Goal: Information Seeking & Learning: Learn about a topic

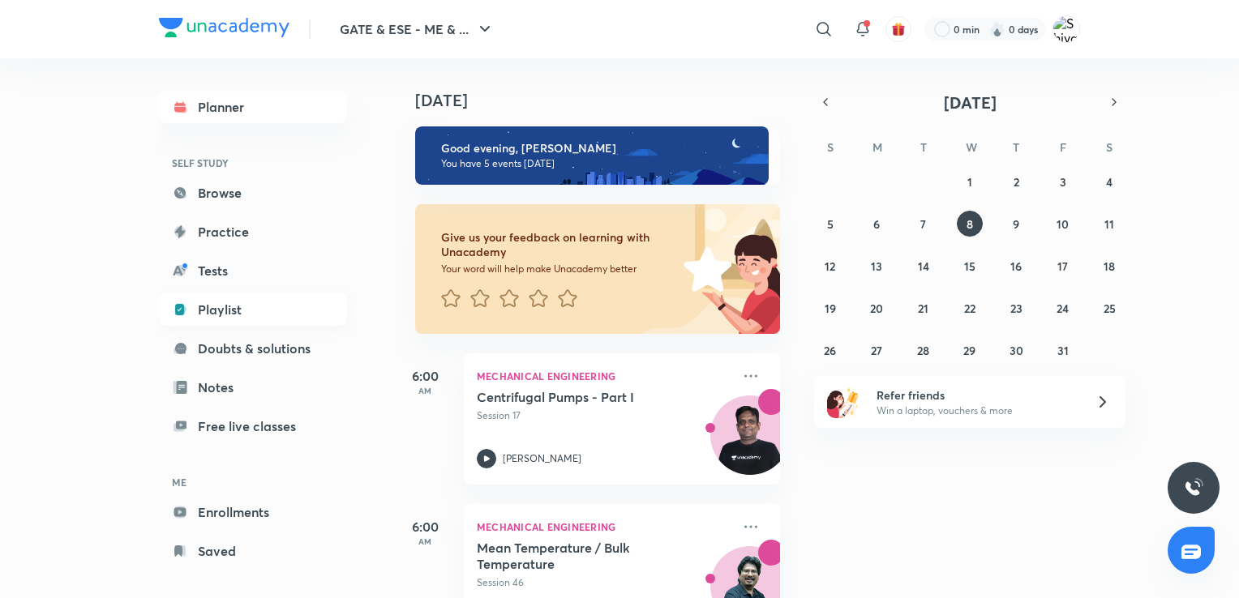
click at [234, 302] on link "Playlist" at bounding box center [253, 309] width 188 height 32
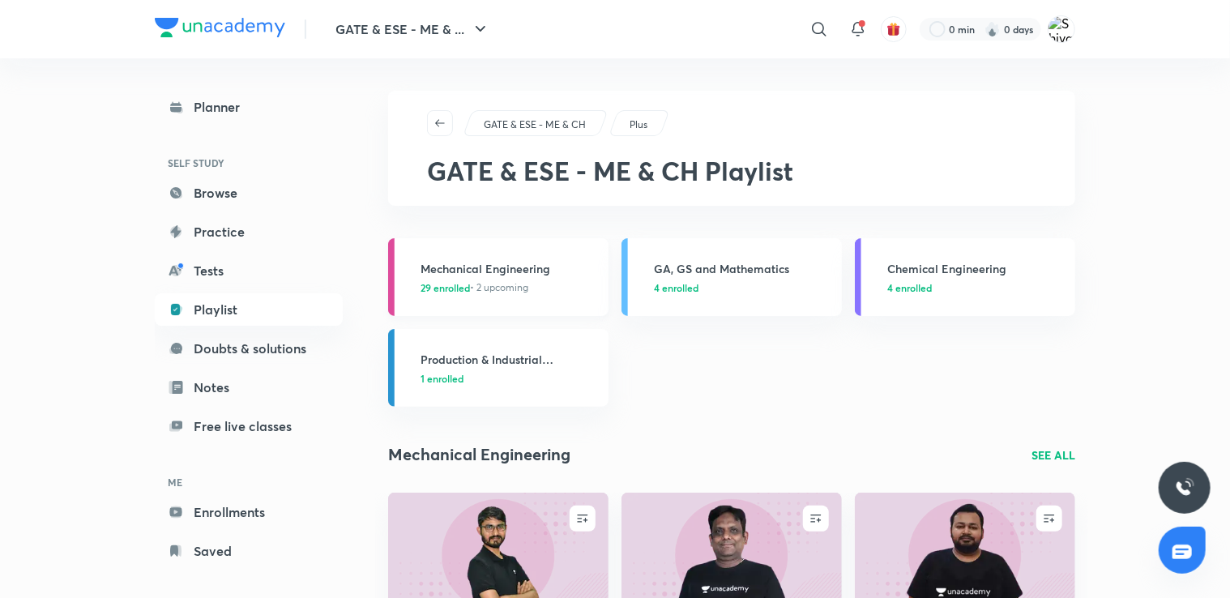
click at [482, 265] on h3 "Mechanical Engineering" at bounding box center [510, 268] width 178 height 17
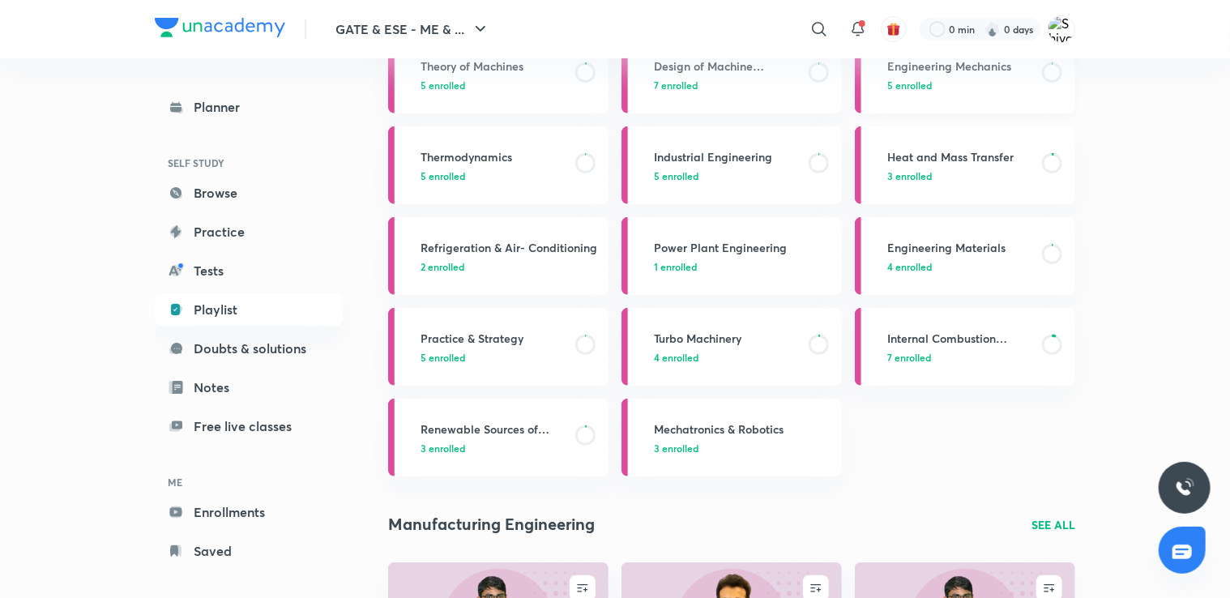
scroll to position [298, 0]
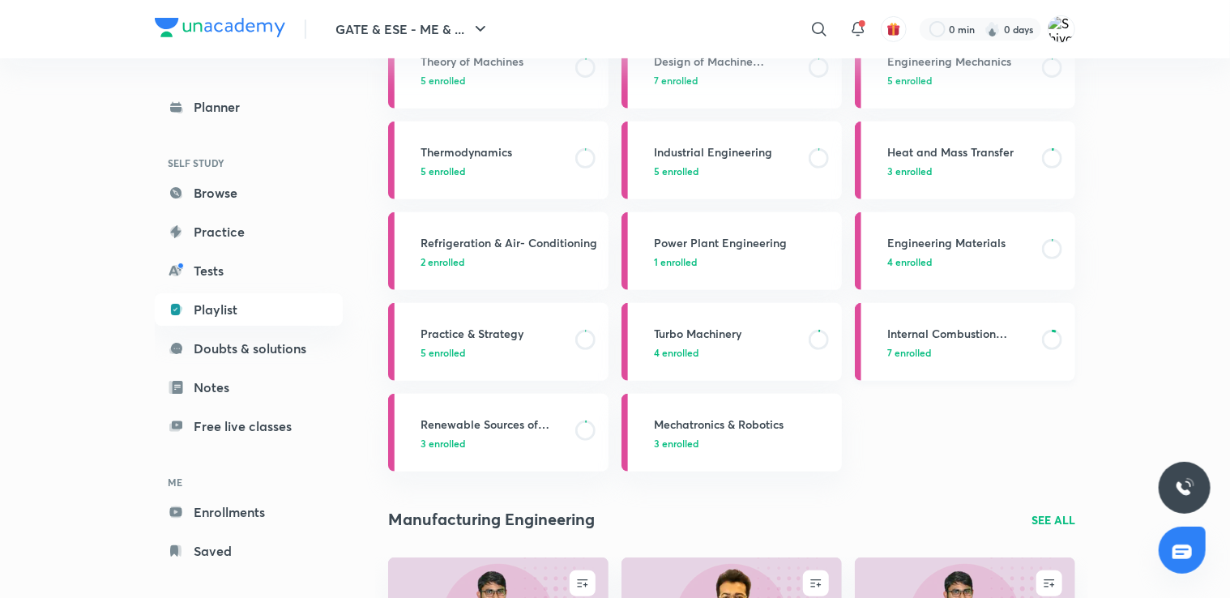
click at [969, 340] on h3 "Internal Combustion Engine" at bounding box center [960, 333] width 145 height 17
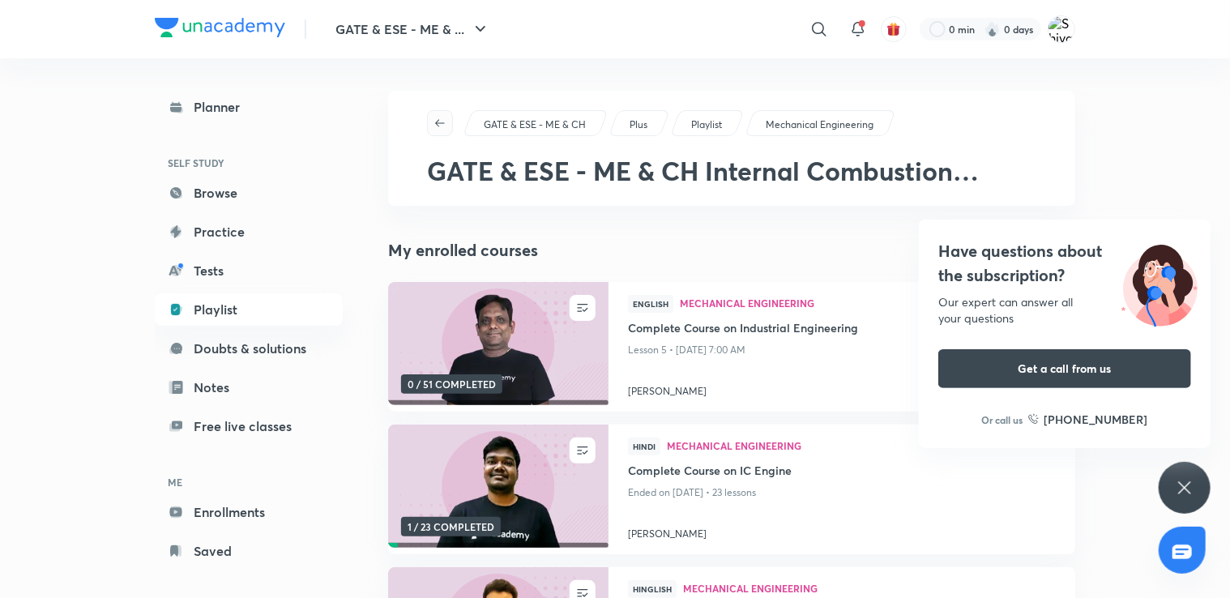
click at [451, 128] on span "button" at bounding box center [440, 123] width 24 height 13
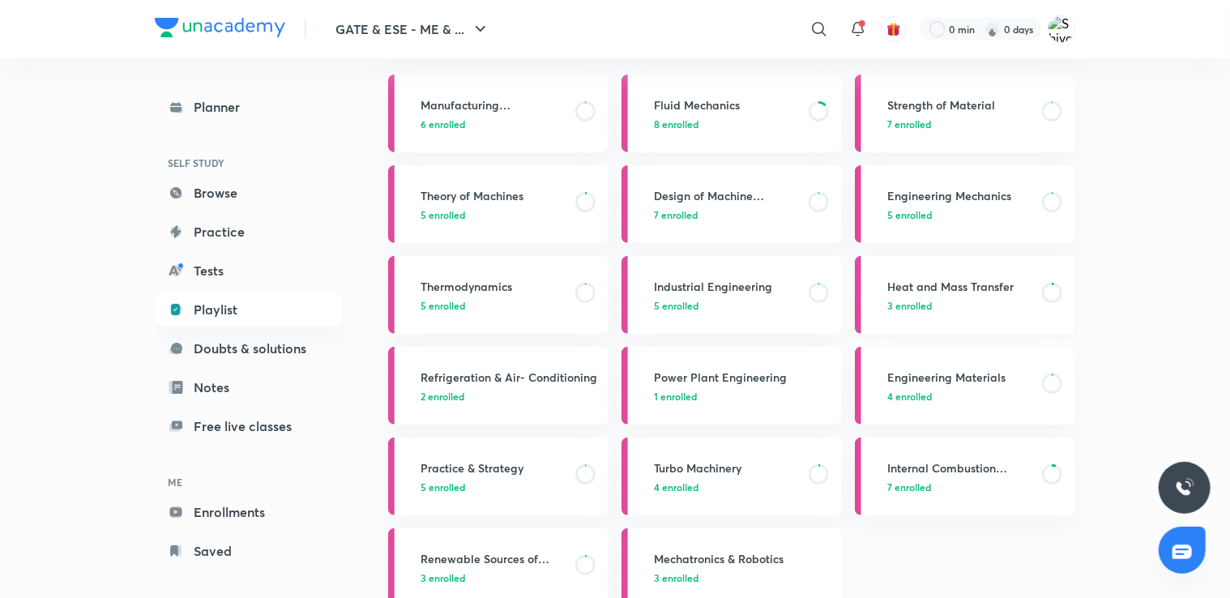
scroll to position [181, 0]
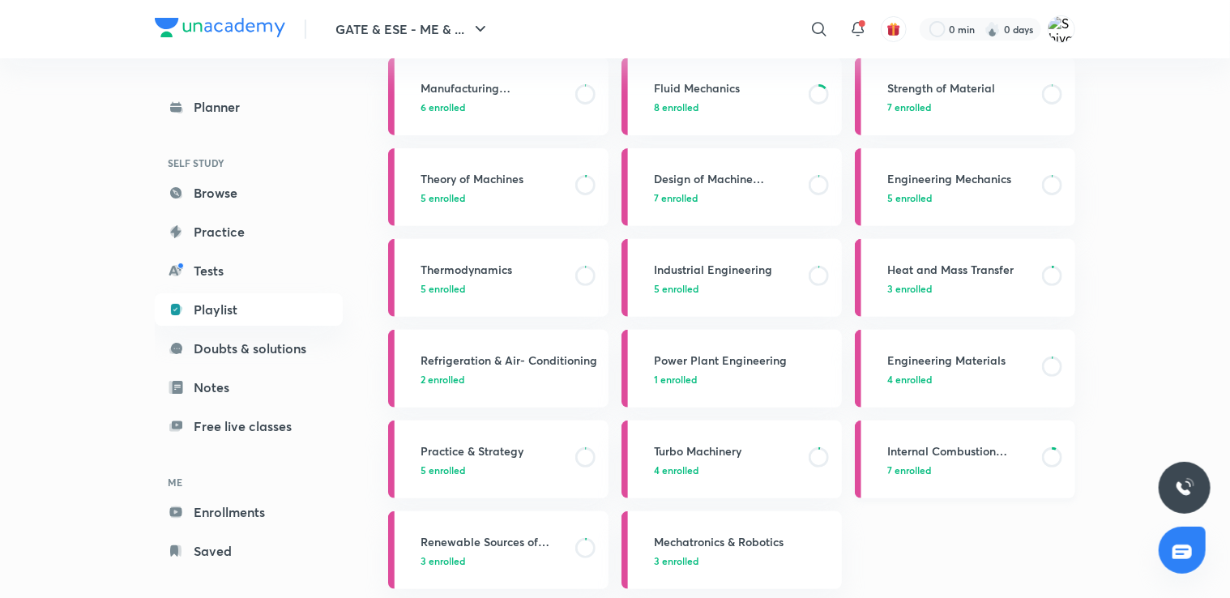
click at [930, 467] on span "7 enrolled" at bounding box center [910, 470] width 44 height 15
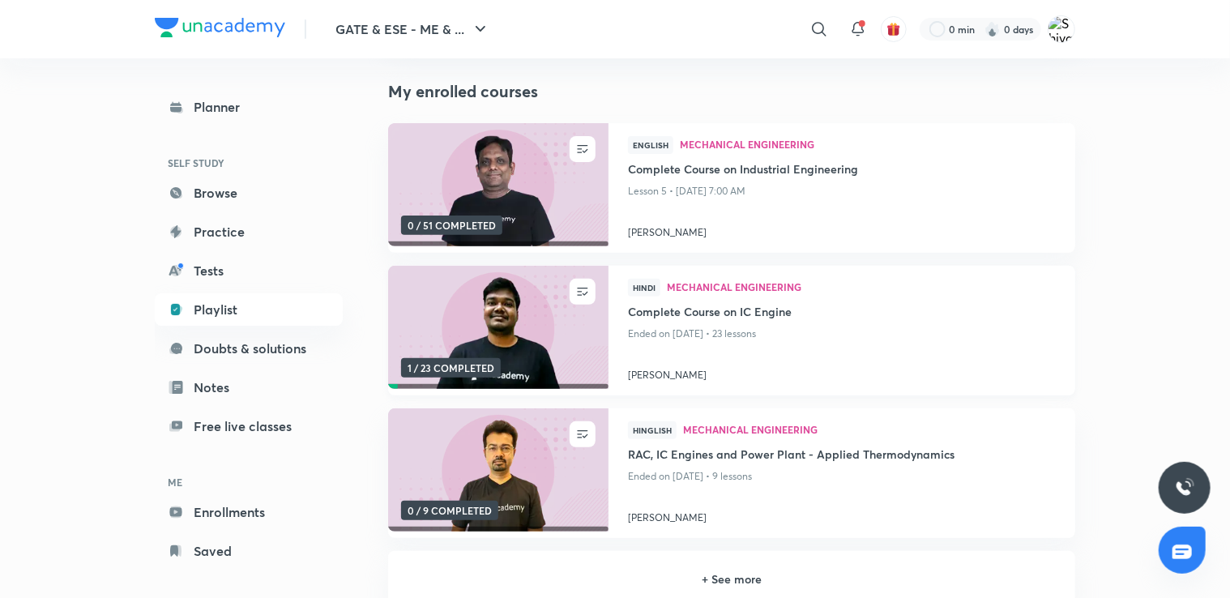
scroll to position [188, 0]
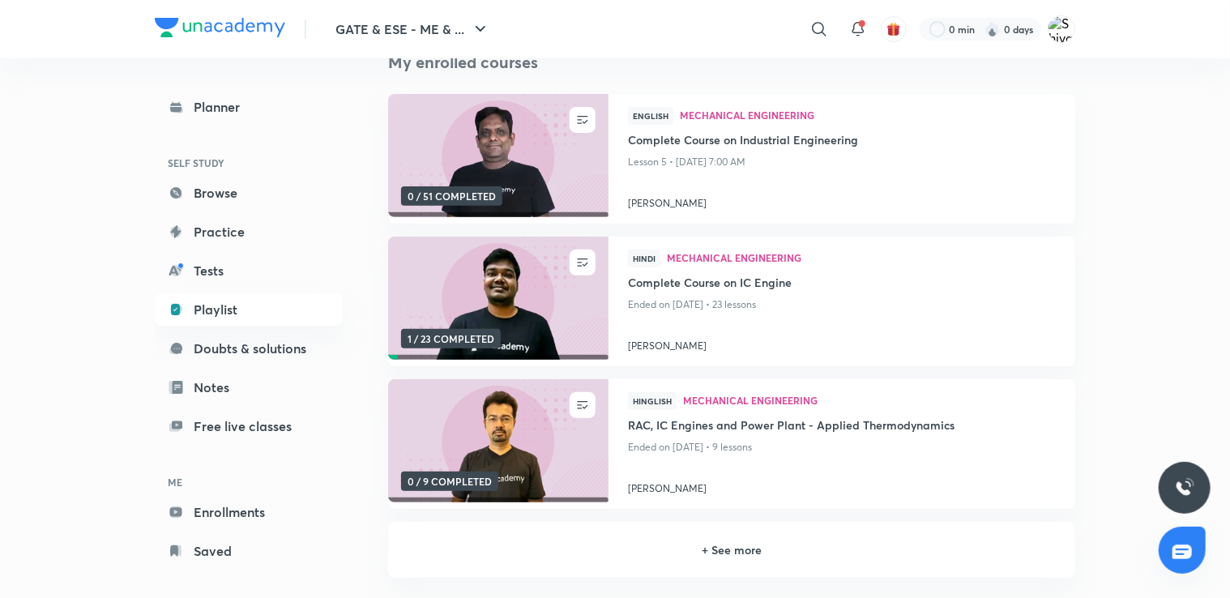
click at [745, 553] on h6 "+ See more" at bounding box center [732, 549] width 648 height 17
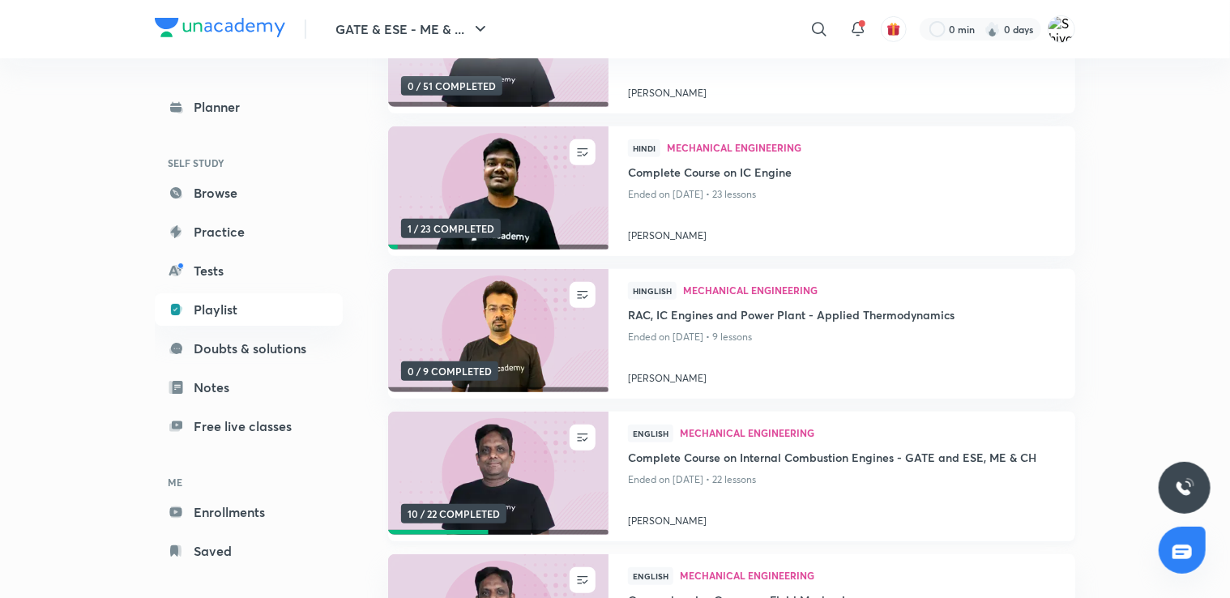
scroll to position [340, 0]
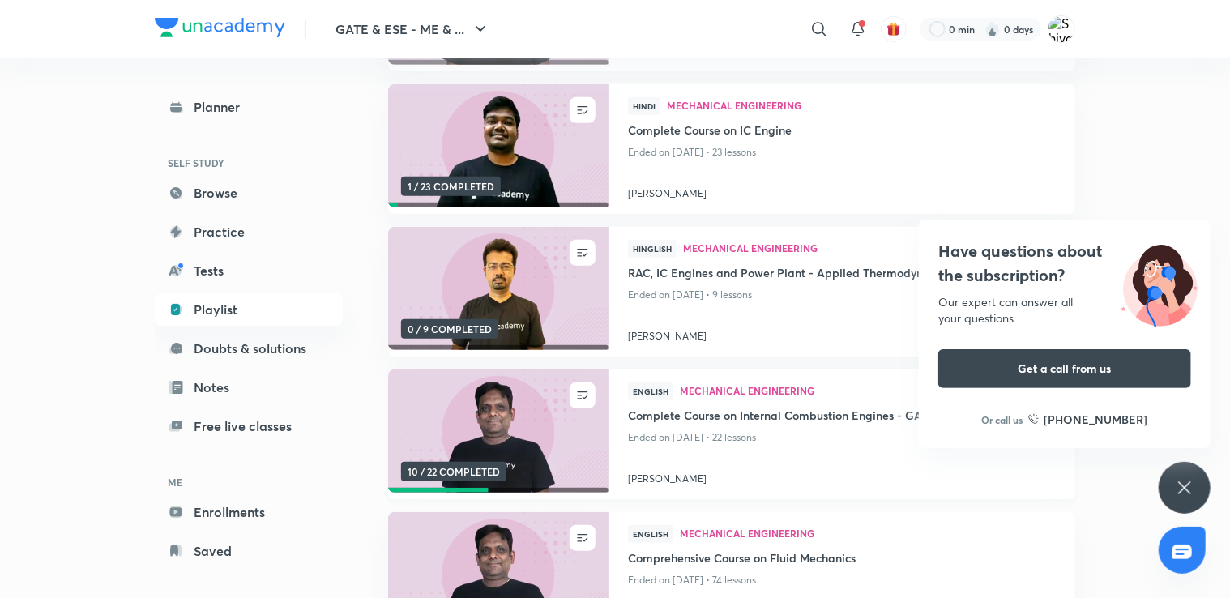
click at [524, 430] on img at bounding box center [498, 432] width 225 height 126
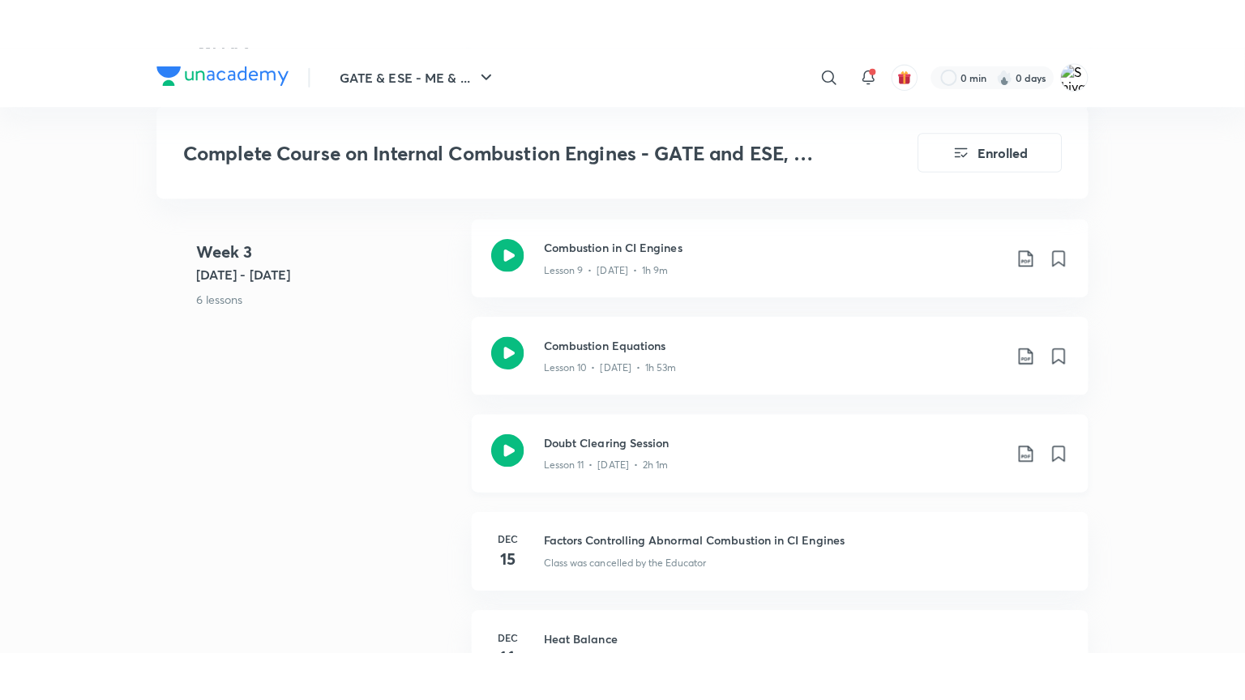
scroll to position [1906, 0]
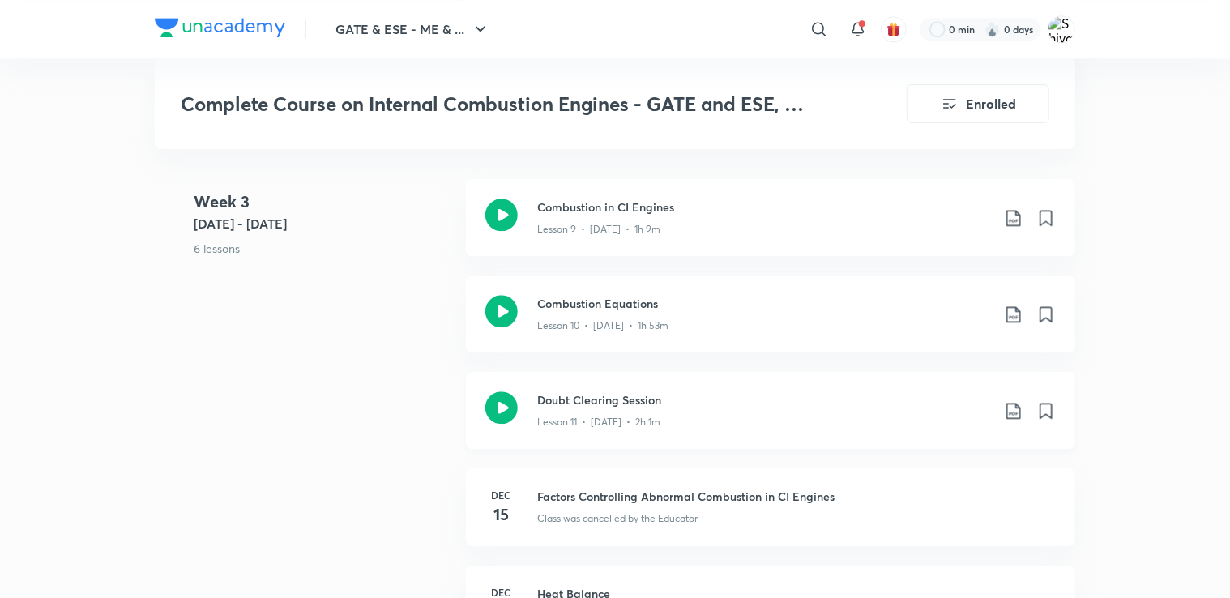
click at [704, 409] on div "Lesson 11 • [DATE] • 2h 1m" at bounding box center [764, 419] width 454 height 21
